Goal: Information Seeking & Learning: Learn about a topic

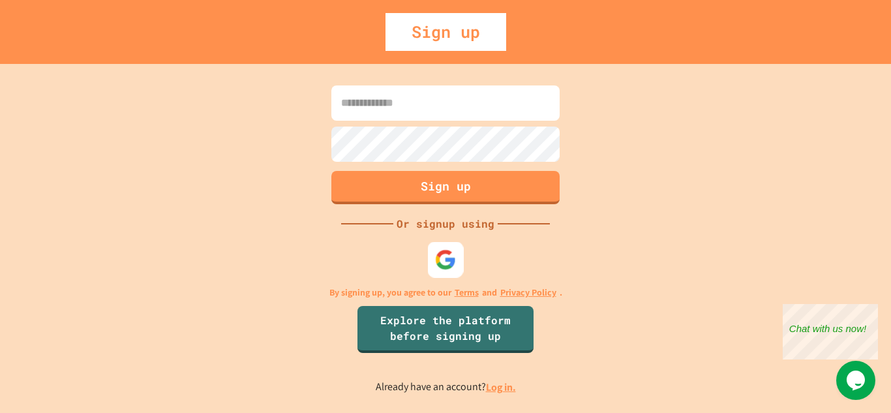
click at [447, 268] on img at bounding box center [446, 260] width 22 height 22
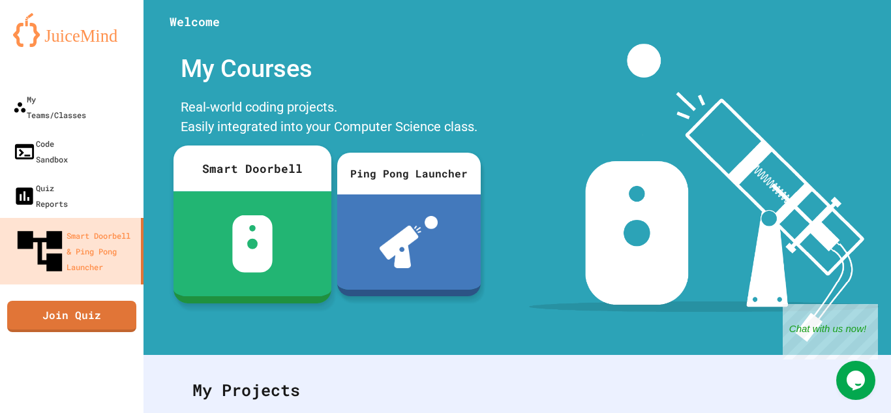
click at [262, 234] on img at bounding box center [252, 243] width 41 height 57
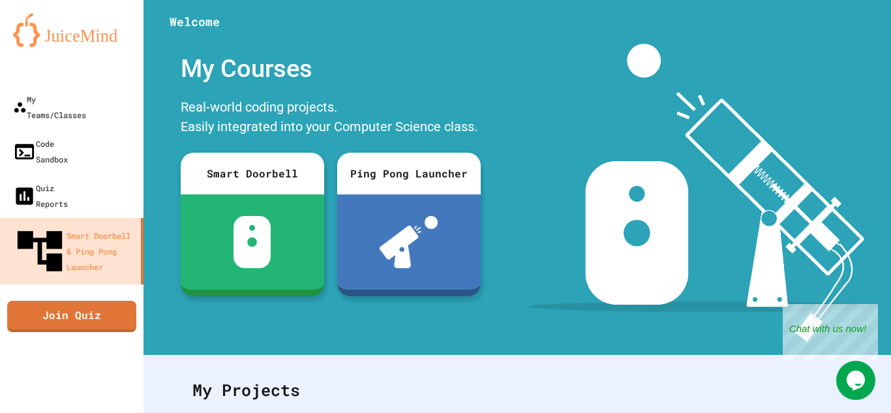
scroll to position [303, 0]
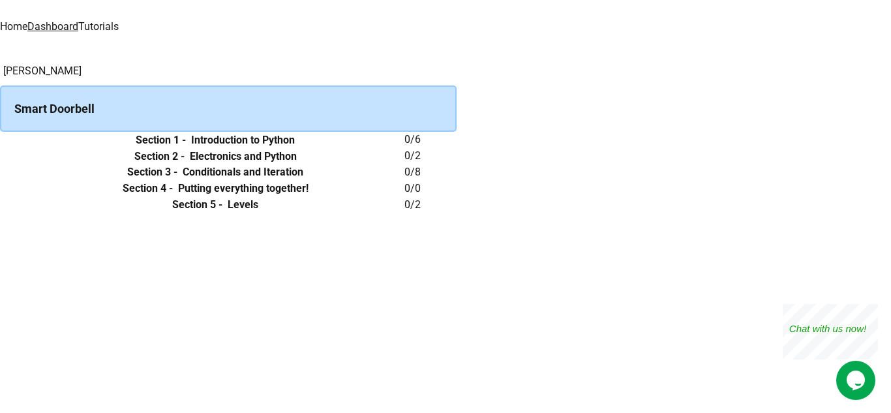
click at [326, 148] on th "Section 1 - Introduction to Python" at bounding box center [215, 140] width 379 height 16
click at [0, 140] on icon "expand row" at bounding box center [0, 140] width 0 height 0
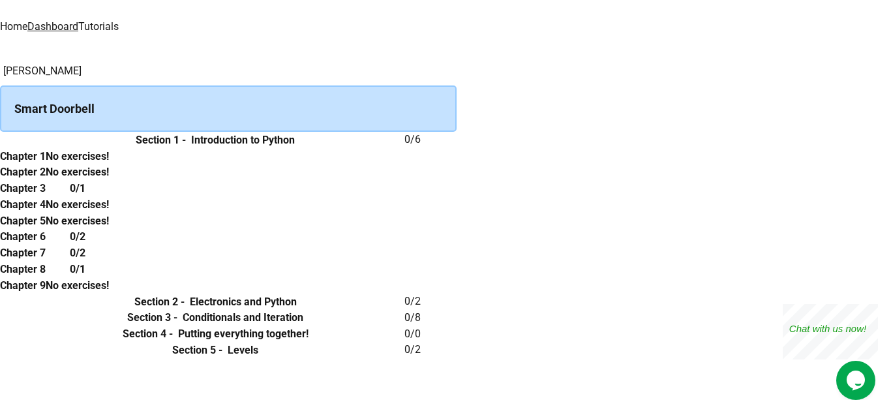
click at [371, 122] on div "Smart Doorbell" at bounding box center [228, 108] width 457 height 46
click at [46, 196] on h6 "Chapter 3" at bounding box center [23, 189] width 46 height 16
click at [0, 140] on icon "expand row" at bounding box center [0, 140] width 0 height 0
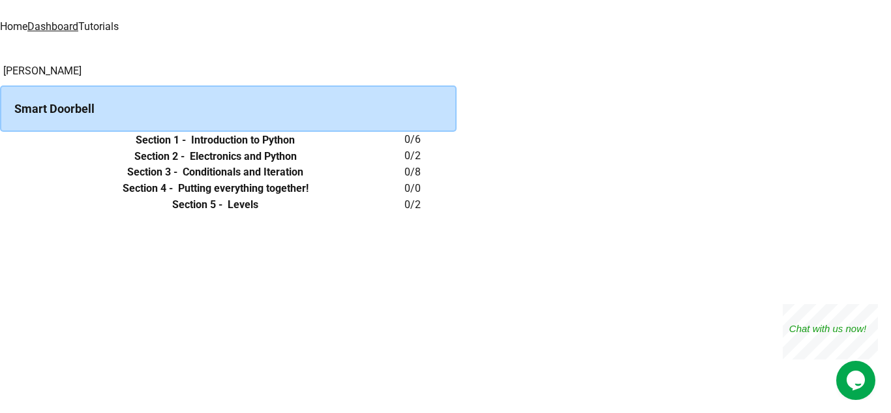
click at [186, 148] on h6 "Section 1 -" at bounding box center [161, 140] width 50 height 16
click at [295, 148] on h6 "Introduction to Python" at bounding box center [243, 140] width 104 height 16
click at [26, 148] on td "collapsible table" at bounding box center [13, 140] width 26 height 16
click at [0, 140] on button "expand row" at bounding box center [0, 140] width 0 height 0
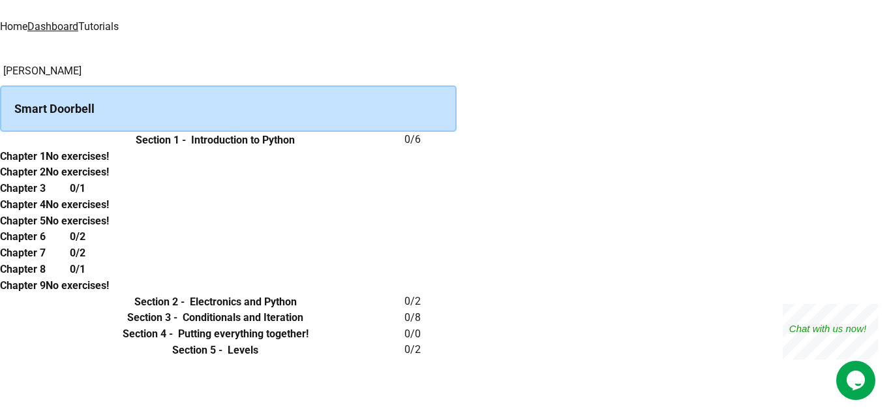
click at [109, 164] on th "No exercises!" at bounding box center [77, 156] width 63 height 16
click at [85, 196] on h6 "0/1" at bounding box center [78, 189] width 16 height 16
click at [109, 196] on div "0/1" at bounding box center [77, 188] width 63 height 16
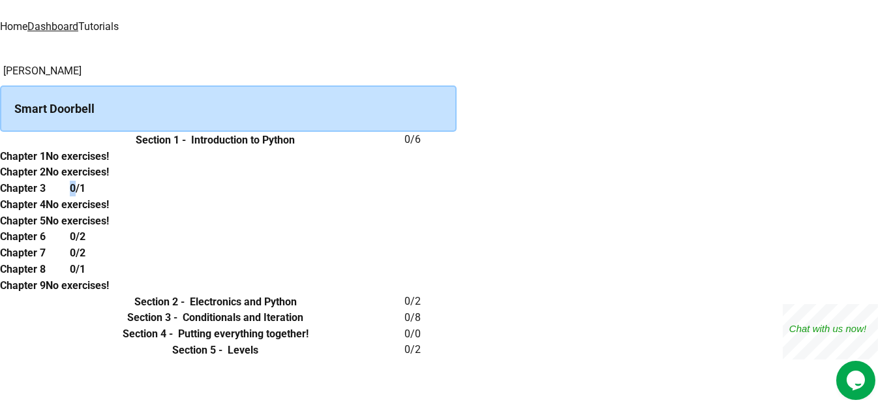
click at [27, 20] on link "Home" at bounding box center [13, 26] width 27 height 12
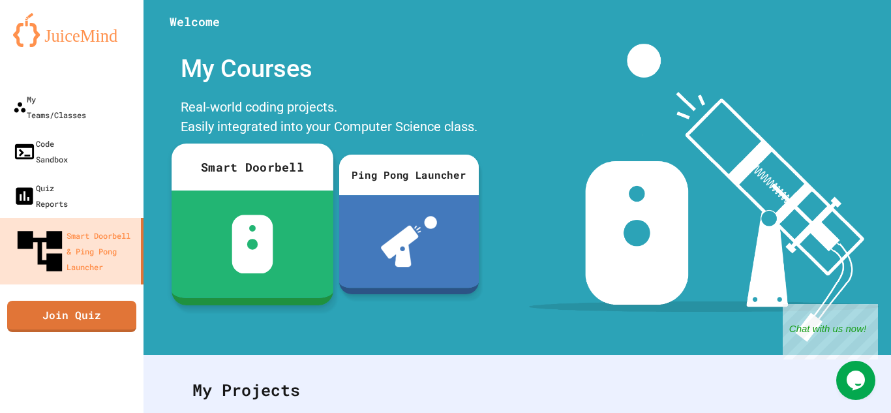
click at [273, 234] on div at bounding box center [253, 244] width 162 height 107
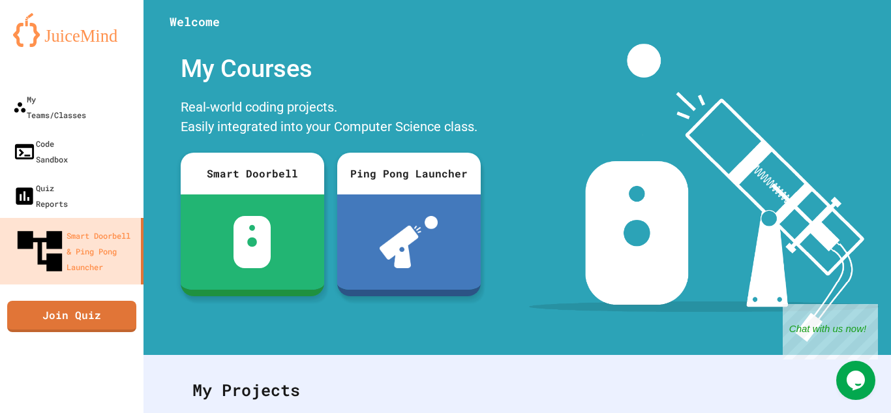
scroll to position [222, 0]
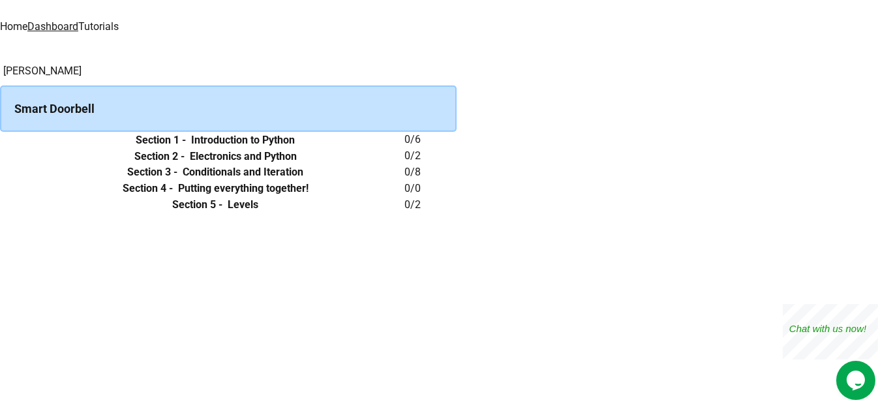
click at [26, 164] on td "collapsible table" at bounding box center [13, 156] width 26 height 16
click at [0, 157] on icon "expand row" at bounding box center [0, 157] width 0 height 0
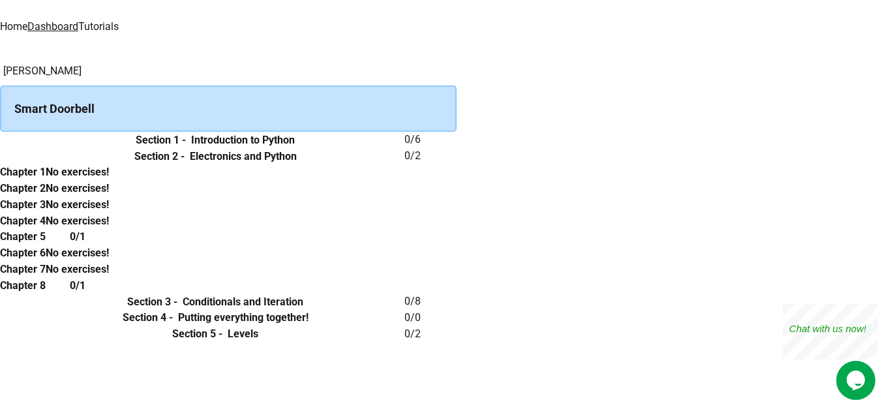
scroll to position [181, 0]
click at [46, 230] on h6 "Chapter 5" at bounding box center [23, 237] width 46 height 16
click at [0, 157] on icon "expand row" at bounding box center [0, 157] width 0 height 0
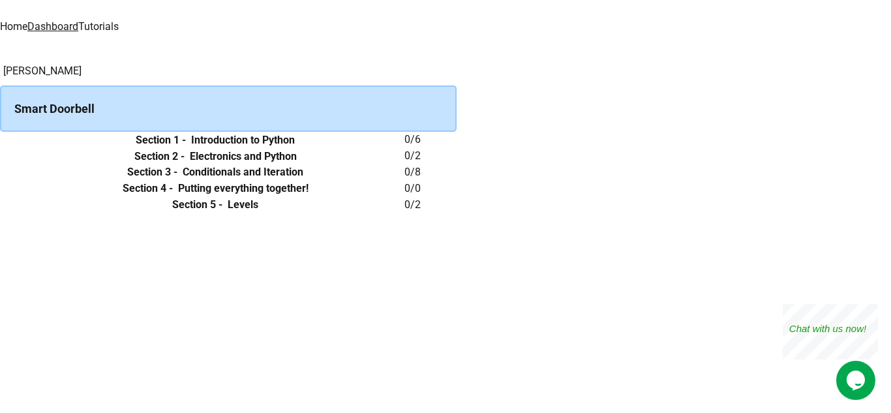
scroll to position [59, 0]
click at [262, 181] on th "Section 3 - Conditionals and Iteration" at bounding box center [215, 172] width 379 height 16
click at [12, 183] on icon "expand row" at bounding box center [8, 180] width 8 height 5
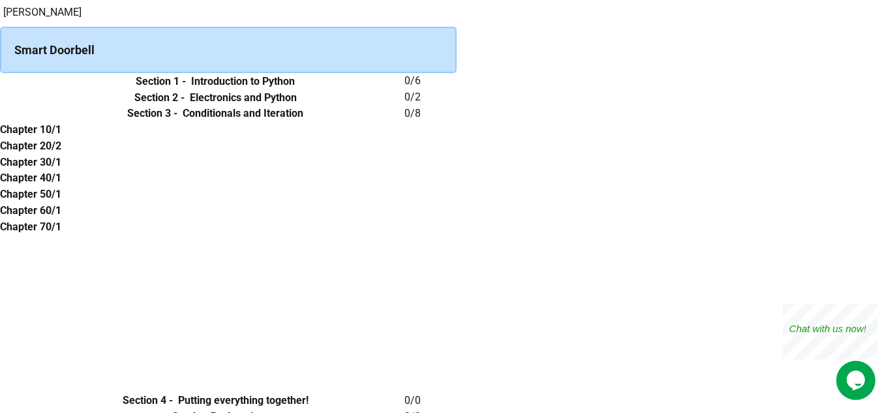
scroll to position [330, 0]
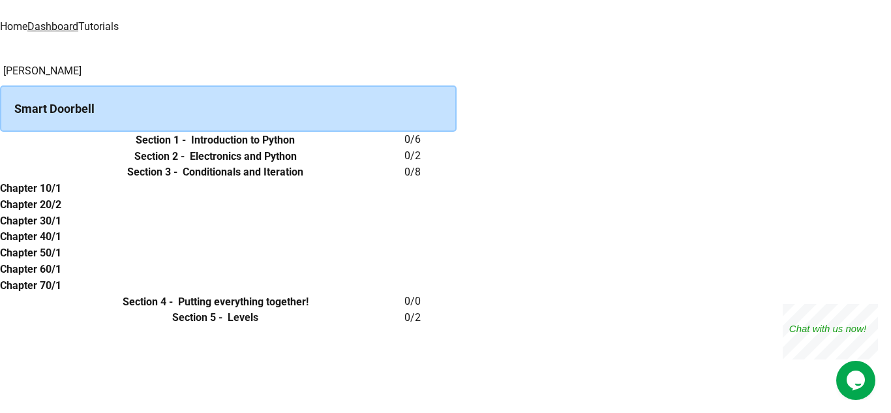
click at [0, 318] on icon "expand row" at bounding box center [0, 318] width 0 height 0
click at [0, 302] on button "expand row" at bounding box center [0, 302] width 0 height 0
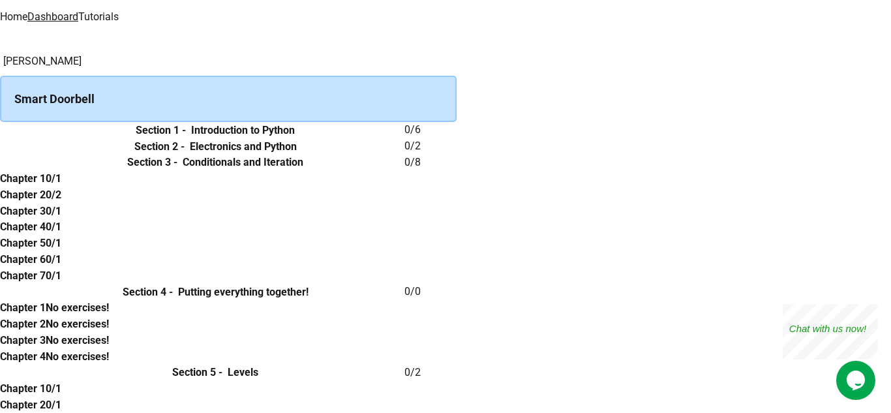
scroll to position [0, 0]
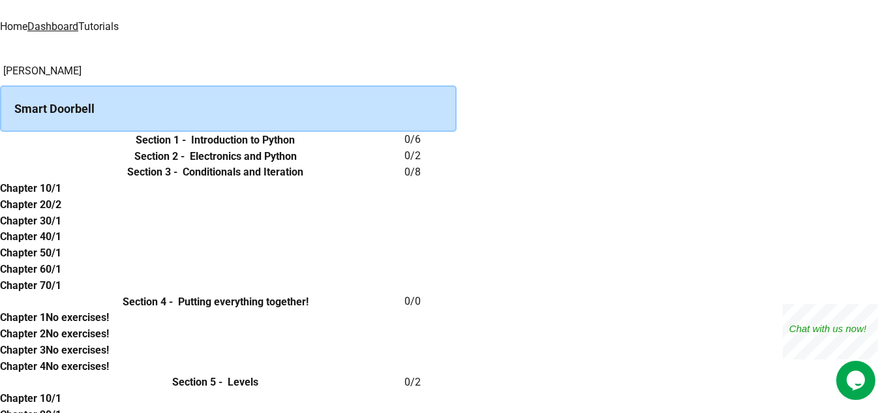
click at [0, 157] on button "expand row" at bounding box center [0, 157] width 0 height 0
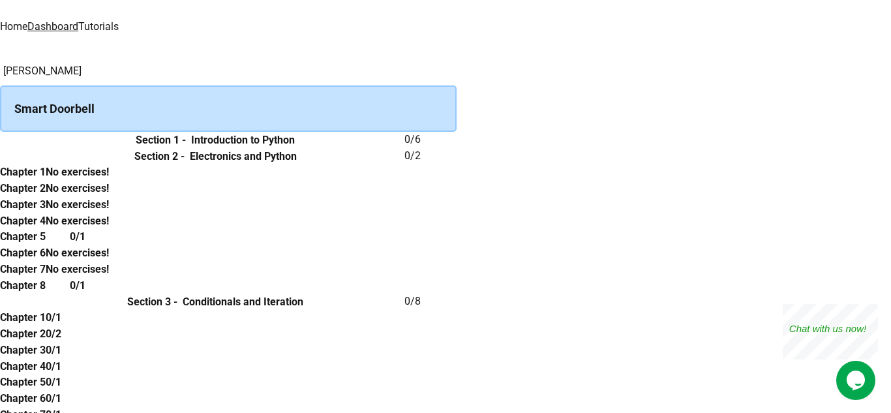
click at [0, 140] on icon "expand row" at bounding box center [0, 140] width 0 height 0
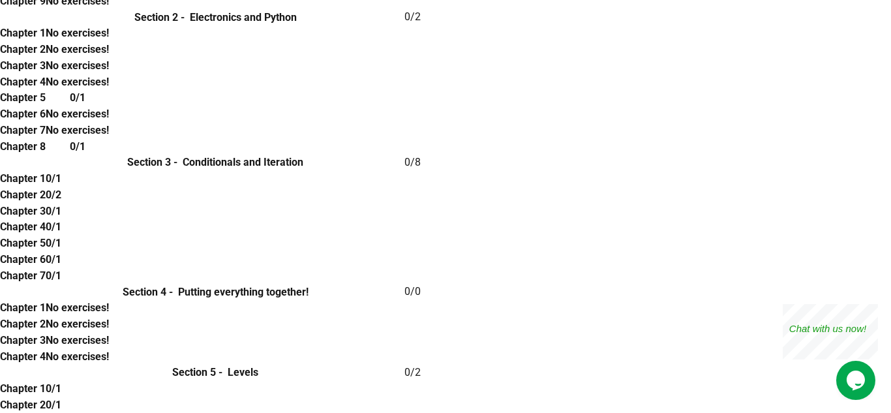
scroll to position [1227, 0]
click at [61, 397] on h6 "0/1" at bounding box center [54, 405] width 16 height 16
click at [61, 397] on th "0/1" at bounding box center [54, 405] width 16 height 16
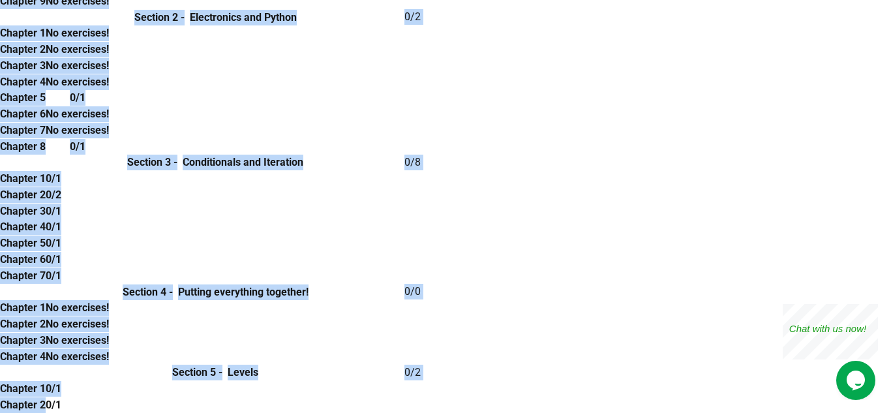
click at [61, 397] on th "0/1" at bounding box center [54, 405] width 16 height 16
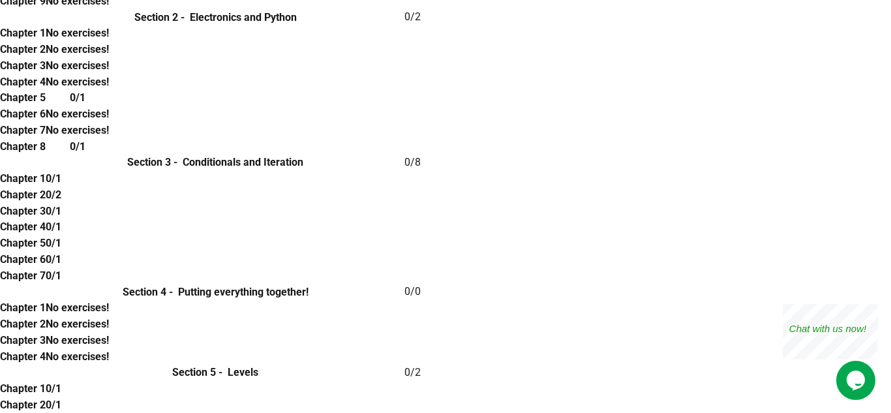
click at [61, 397] on th "0/1" at bounding box center [54, 405] width 16 height 16
click at [109, 333] on h6 "No exercises!" at bounding box center [77, 341] width 63 height 16
click at [61, 204] on h6 "0/1" at bounding box center [54, 212] width 16 height 16
drag, startPoint x: 626, startPoint y: 149, endPoint x: 242, endPoint y: 181, distance: 385.1
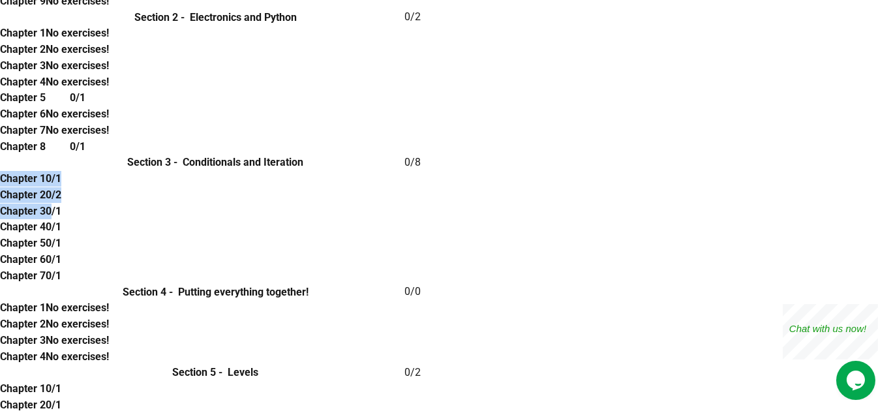
click at [242, 181] on div "Chapter 1 0/1 Chapter 2 0/2 Chapter 3 0/1 Chapter 4 0/1 Chapter 5 0/1 Chapter 6…" at bounding box center [228, 226] width 457 height 113
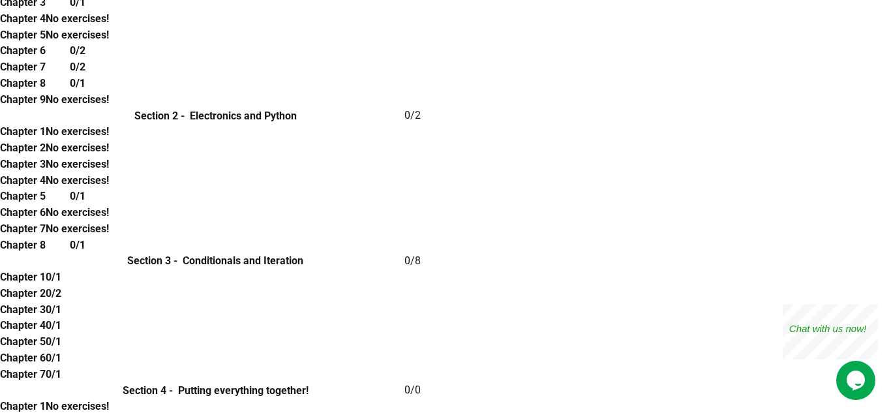
scroll to position [0, 0]
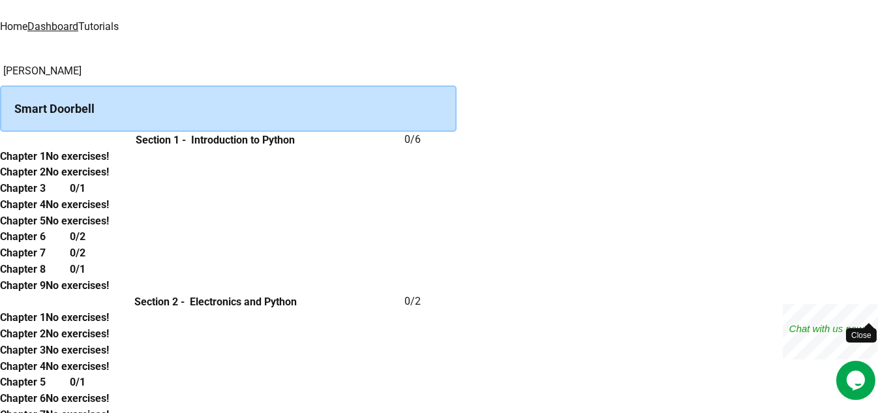
click at [868, 311] on div "Close" at bounding box center [869, 312] width 16 height 16
click at [841, 386] on div "Opens Chat This icon Opens the chat window." at bounding box center [856, 380] width 39 height 21
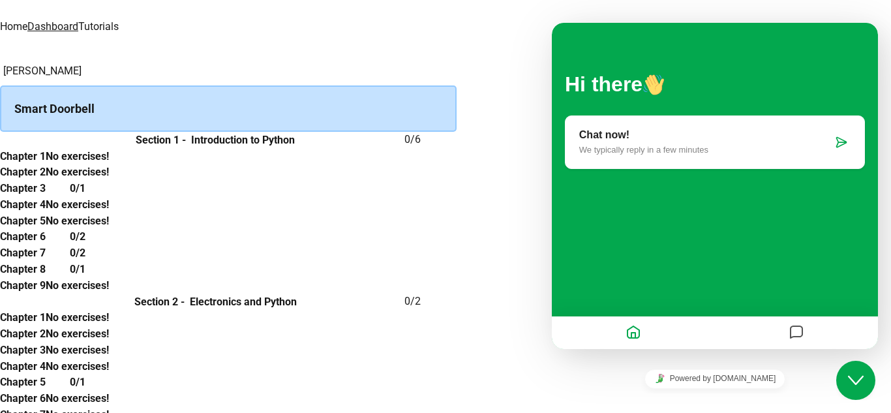
click at [123, 279] on div "[PERSON_NAME] Smart Doorbell Section 1 - Introduction to Python 0 / 6 Chapter 1…" at bounding box center [445, 380] width 891 height 634
click at [858, 383] on icon "Chat widget" at bounding box center [856, 380] width 16 height 9
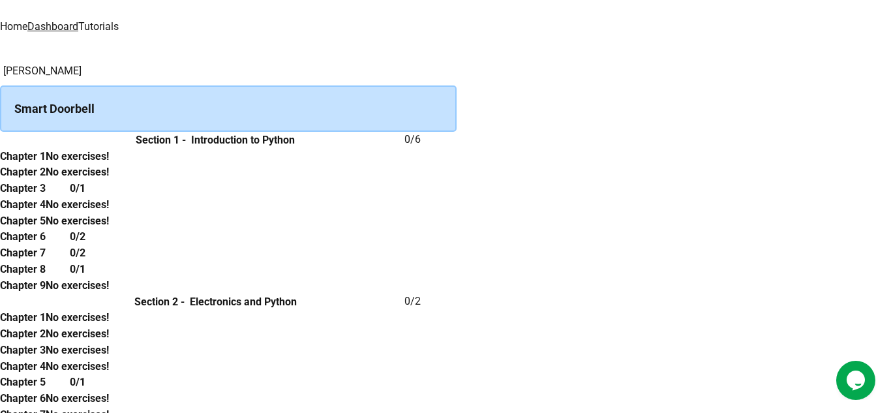
click at [737, 221] on div "[PERSON_NAME] Smart Doorbell Section 1 - Introduction to Python 0 / 6 Chapter 1…" at bounding box center [445, 380] width 891 height 634
click at [333, 148] on th "Section 1 - Introduction to Python" at bounding box center [215, 140] width 379 height 16
click at [334, 148] on th "Section 1 - Introduction to Python" at bounding box center [215, 140] width 379 height 16
click at [295, 148] on h6 "Introduction to Python" at bounding box center [243, 140] width 104 height 16
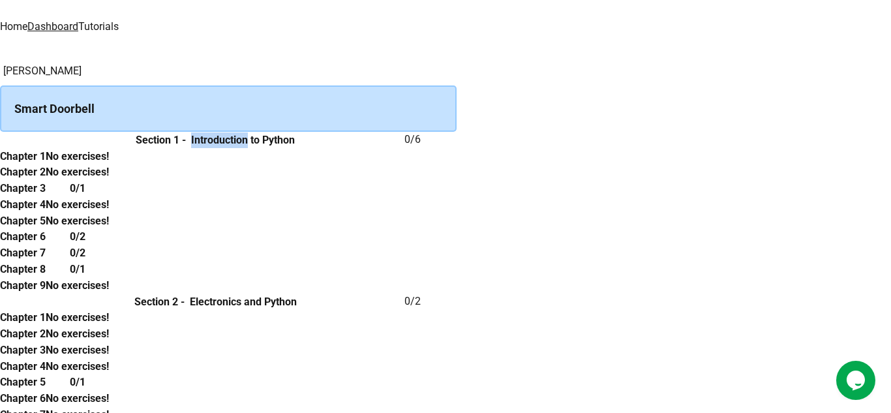
click at [295, 148] on h6 "Introduction to Python" at bounding box center [243, 140] width 104 height 16
drag, startPoint x: 801, startPoint y: 158, endPoint x: 801, endPoint y: 165, distance: 7.2
click at [801, 165] on div "[PERSON_NAME] Smart Doorbell Section 1 - Introduction to Python 0 / 6 Chapter 1…" at bounding box center [445, 380] width 891 height 634
drag, startPoint x: 801, startPoint y: 165, endPoint x: 773, endPoint y: 168, distance: 28.3
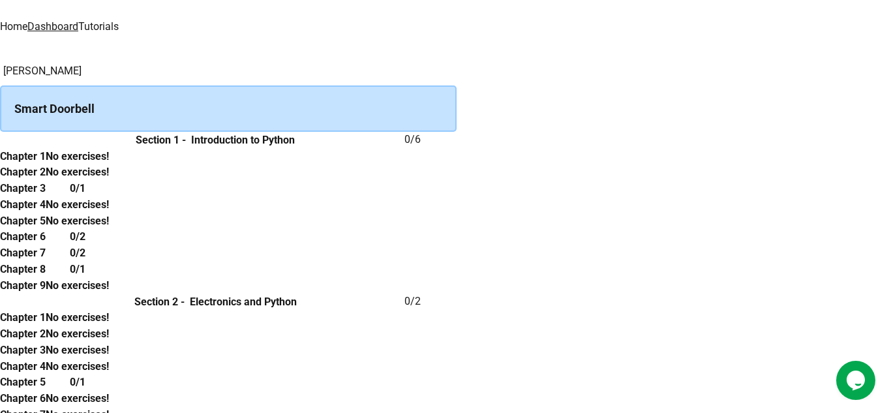
click at [773, 168] on div "[PERSON_NAME] Smart Doorbell Section 1 - Introduction to Python 0 / 6 Chapter 1…" at bounding box center [445, 380] width 891 height 634
click at [413, 93] on div "Smart Doorbell" at bounding box center [228, 108] width 457 height 46
click at [252, 104] on div "Smart Doorbell" at bounding box center [228, 108] width 457 height 46
